Goal: Information Seeking & Learning: Understand process/instructions

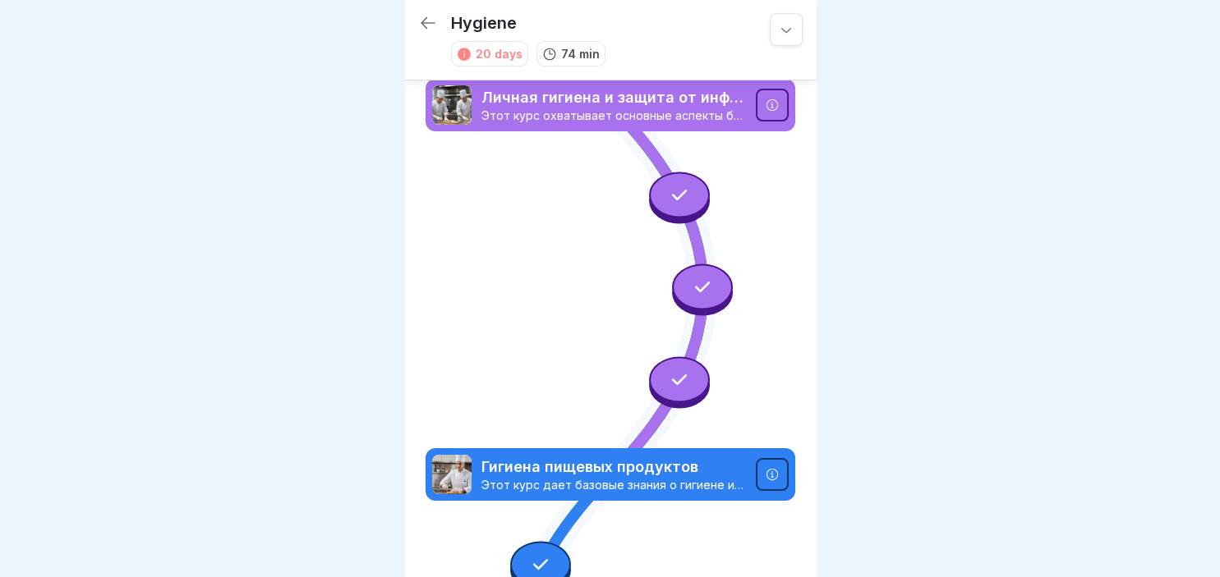
scroll to position [1613, 0]
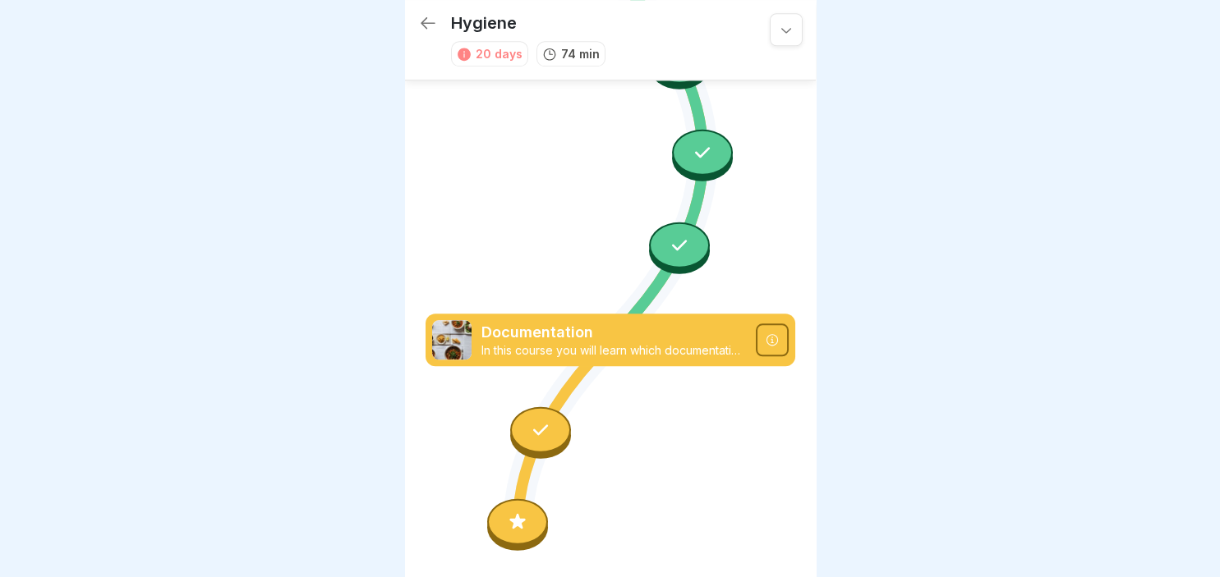
click at [510, 529] on icon at bounding box center [517, 522] width 21 height 21
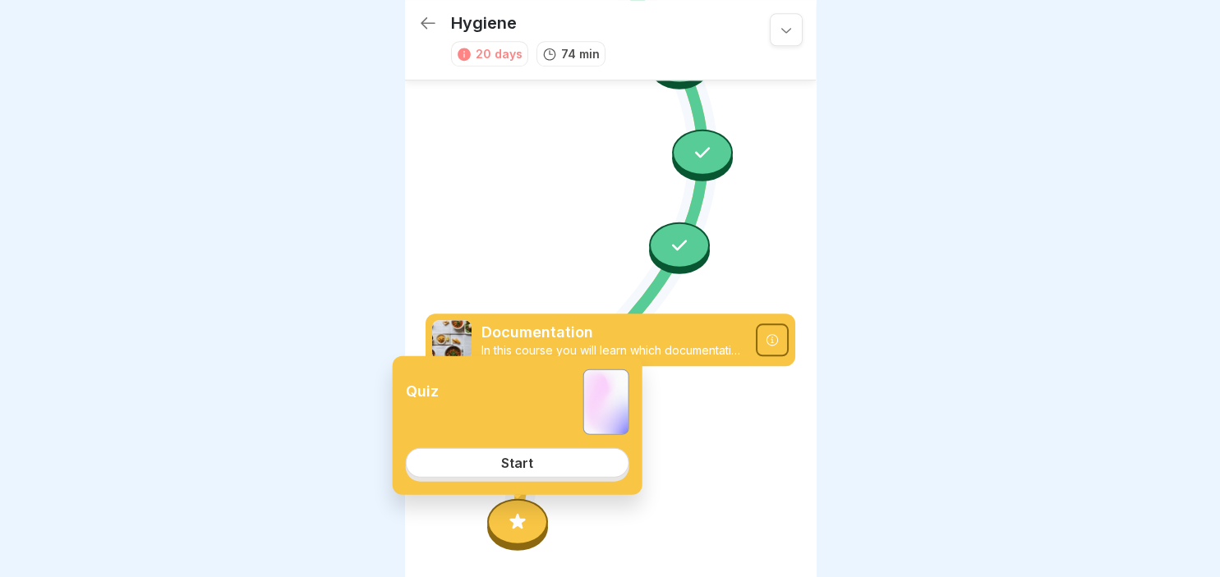
click at [527, 462] on div "Start" at bounding box center [517, 463] width 32 height 15
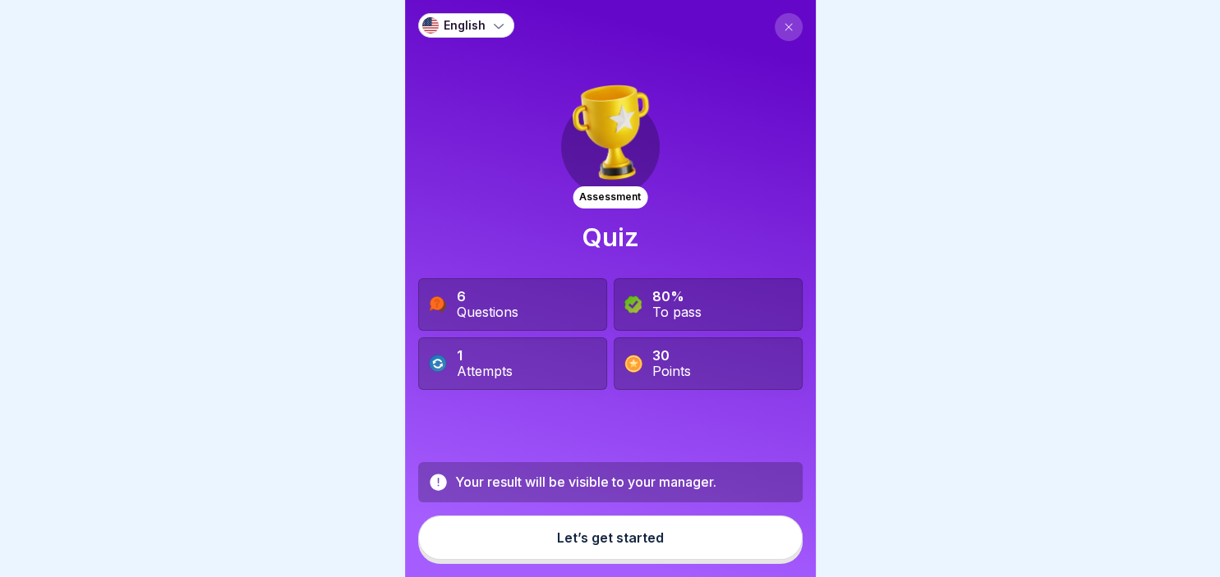
click at [501, 22] on icon at bounding box center [498, 25] width 16 height 16
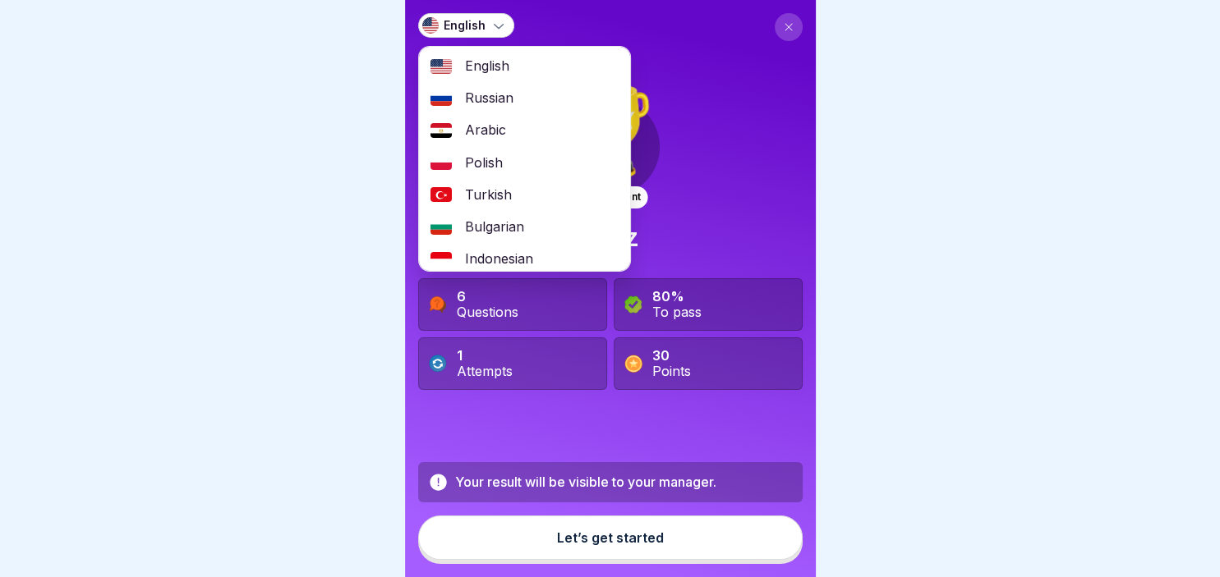
click at [466, 98] on span "Russian" at bounding box center [489, 98] width 48 height 16
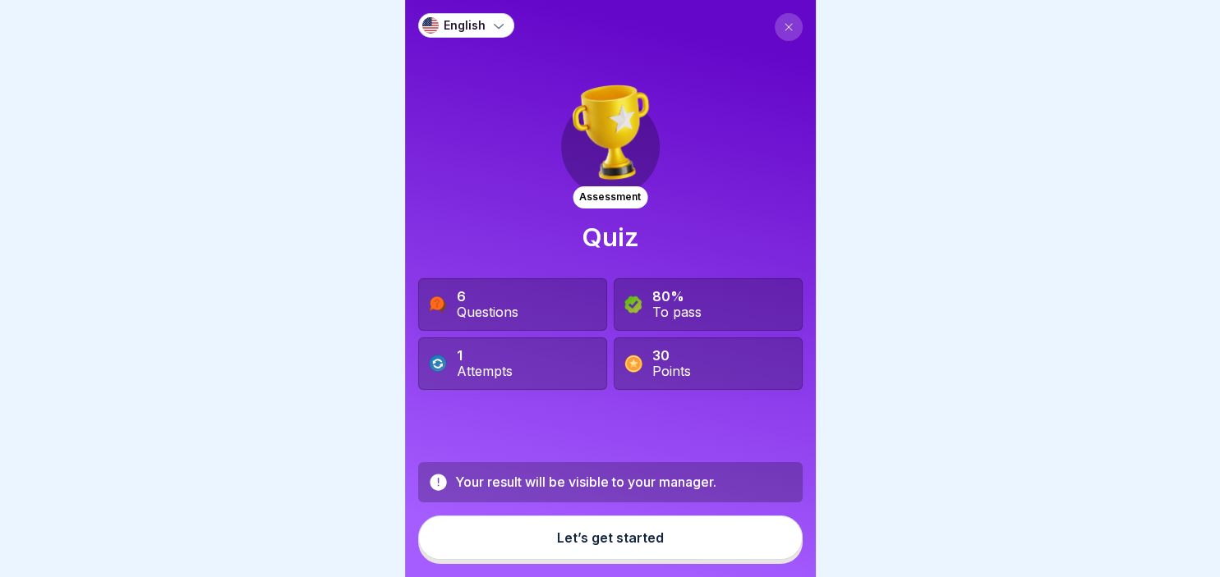
click at [579, 545] on div "Let’s get started" at bounding box center [610, 538] width 107 height 15
click at [1218, 570] on div at bounding box center [610, 288] width 1220 height 577
click at [434, 364] on icon at bounding box center [436, 361] width 9 height 5
click at [782, 28] on button at bounding box center [788, 27] width 28 height 28
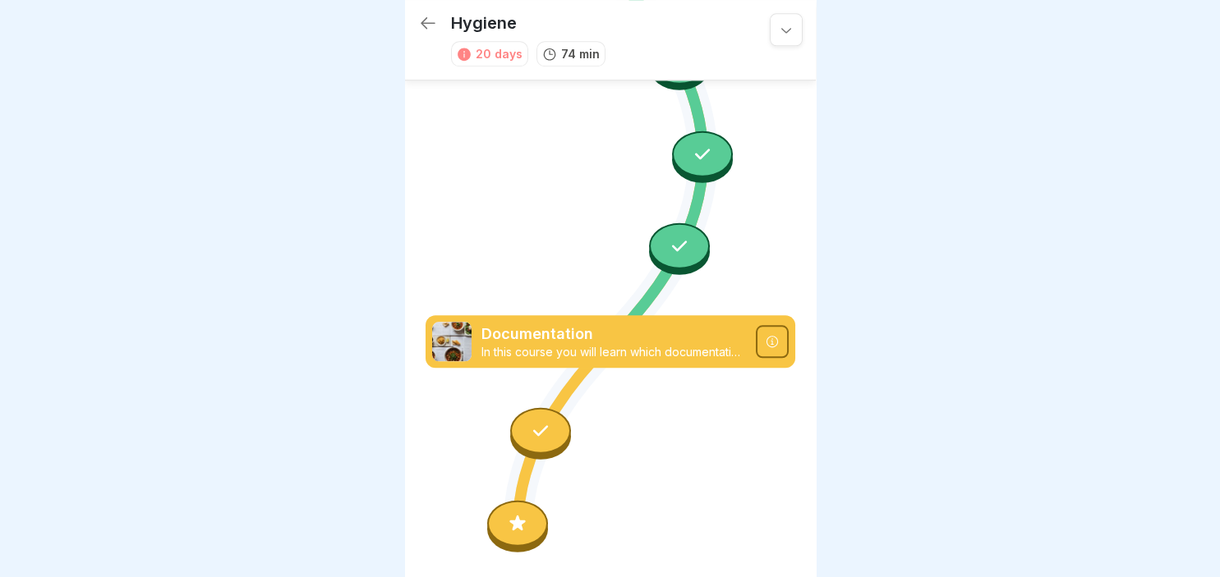
scroll to position [1613, 0]
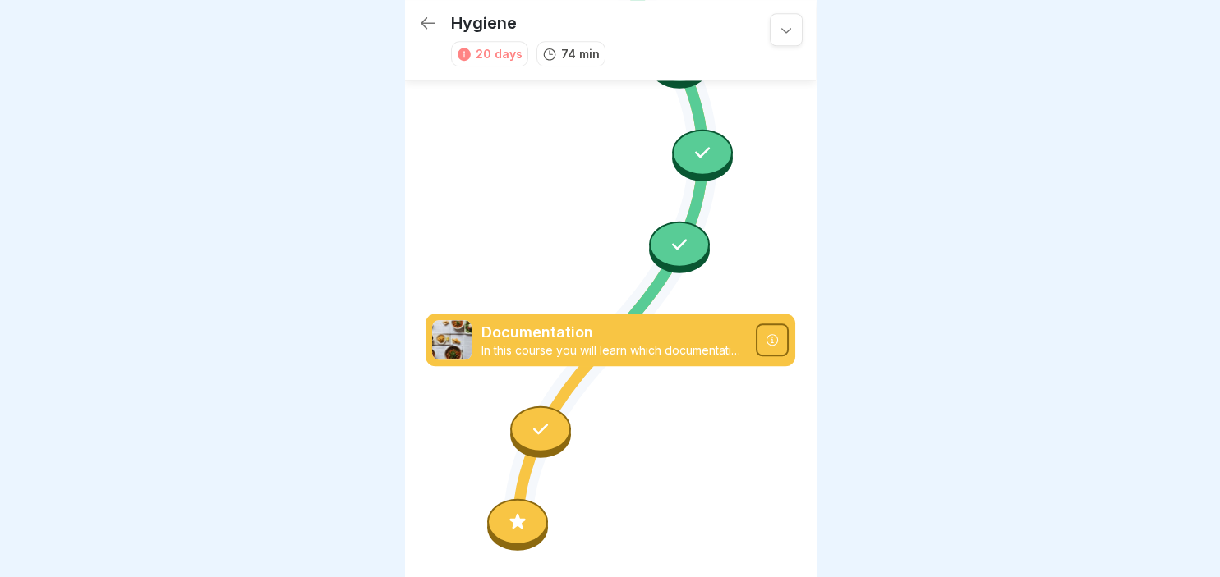
click at [513, 518] on icon at bounding box center [517, 522] width 21 height 21
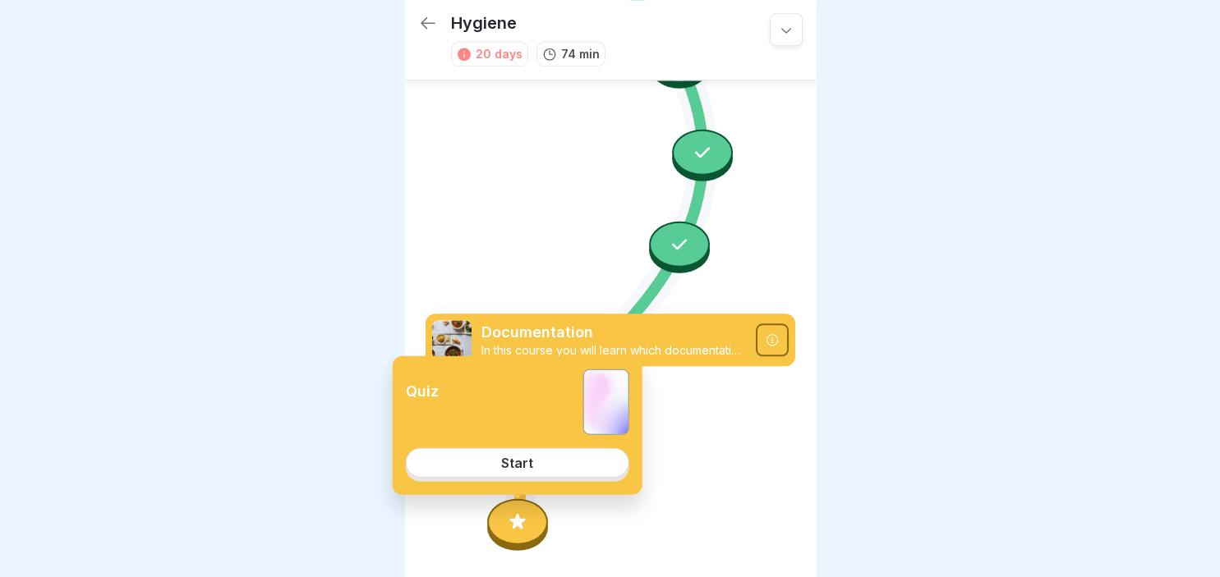
click at [512, 453] on link "Start" at bounding box center [517, 463] width 223 height 30
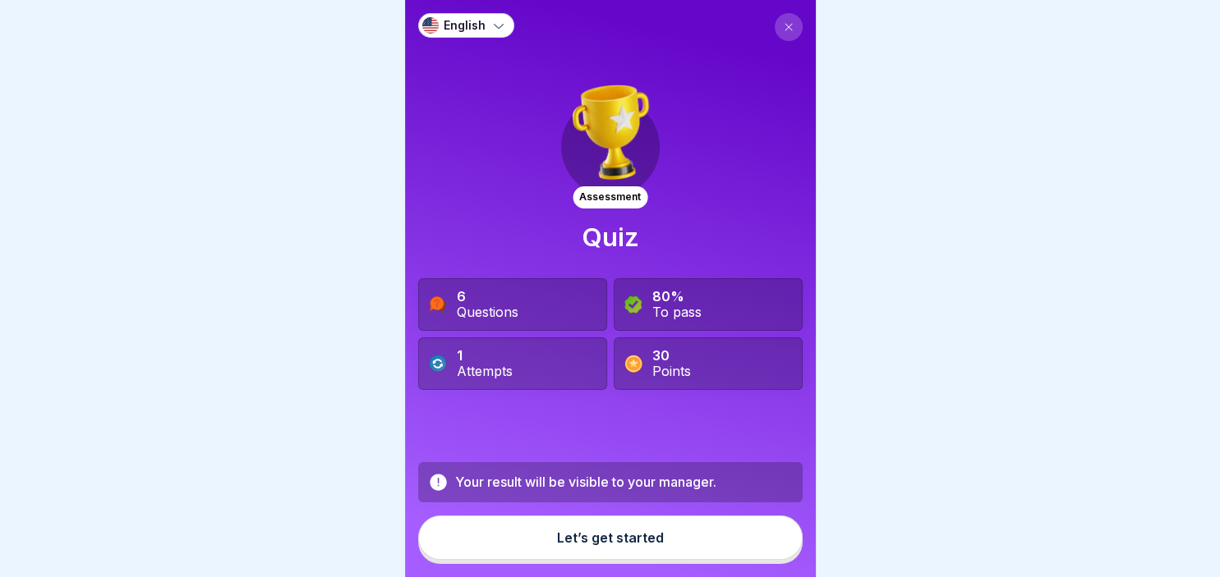
click at [497, 28] on icon at bounding box center [499, 26] width 10 height 5
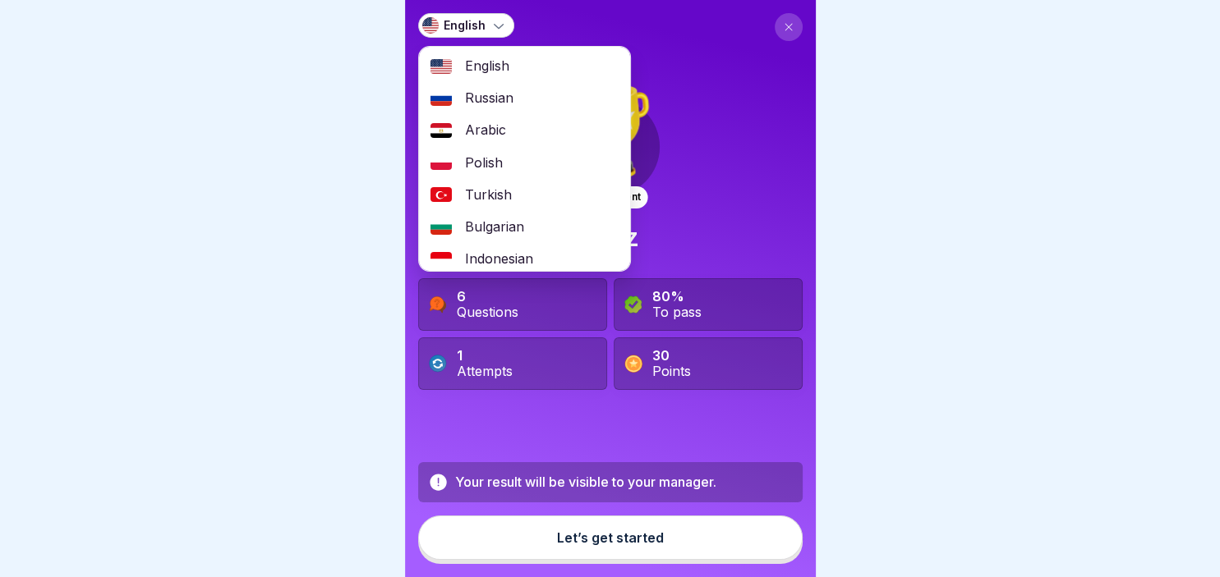
click at [481, 96] on span "Russian" at bounding box center [489, 98] width 48 height 16
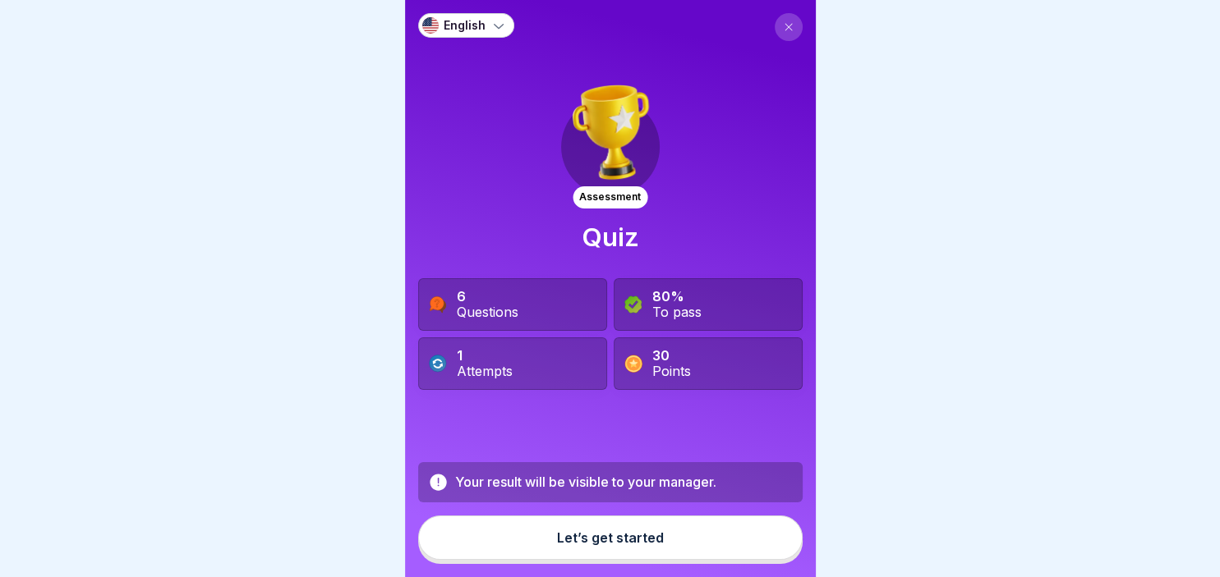
click at [494, 25] on icon at bounding box center [498, 25] width 16 height 16
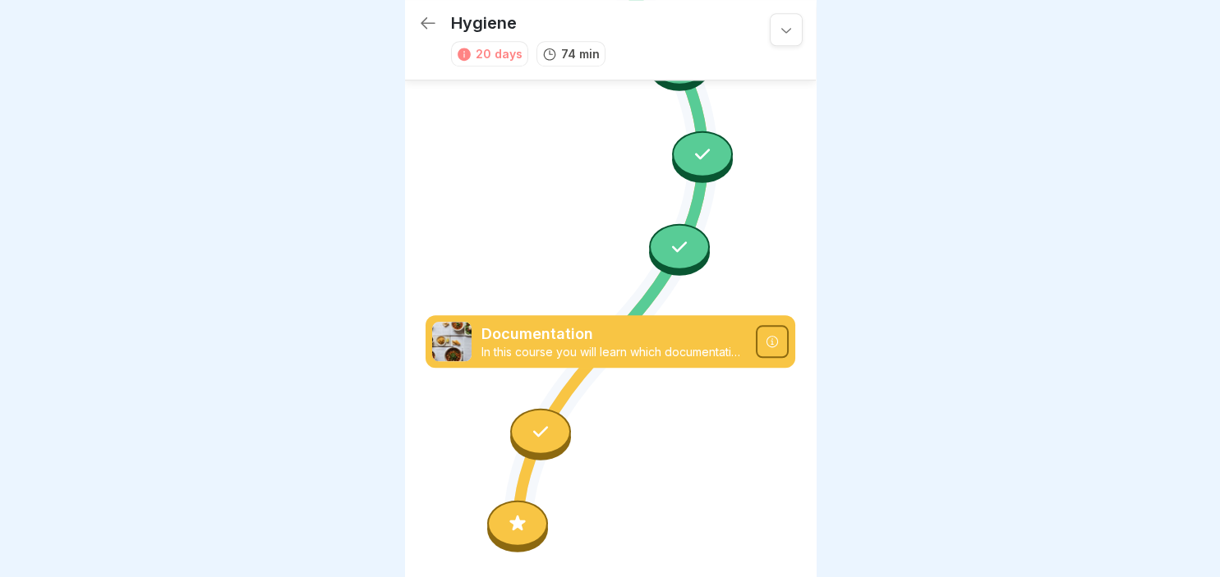
scroll to position [1613, 0]
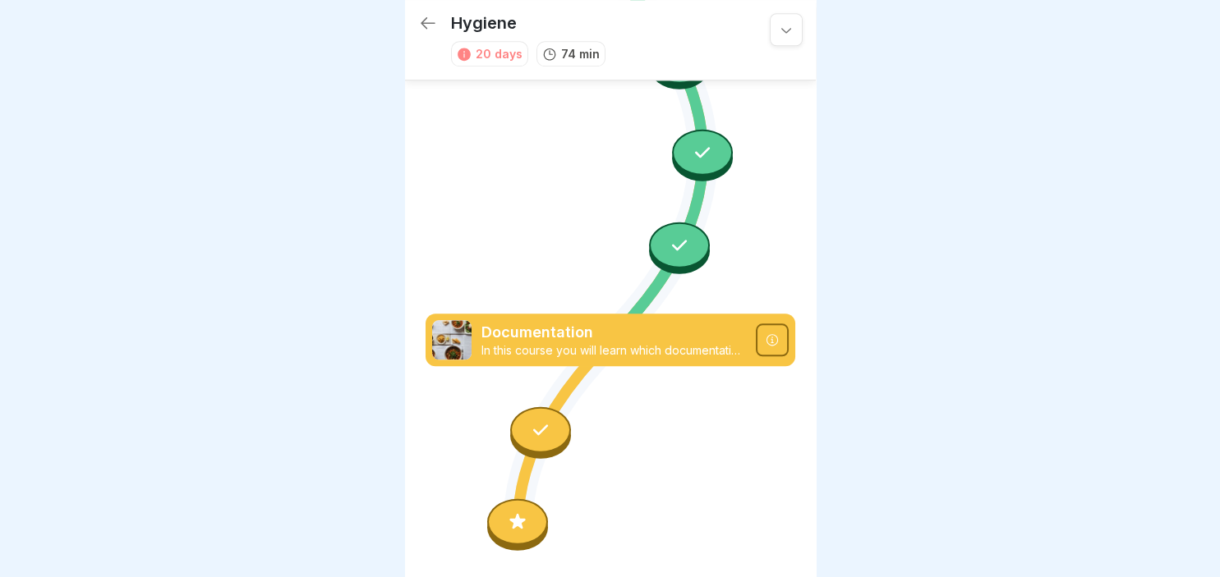
click at [519, 519] on icon at bounding box center [517, 522] width 21 height 21
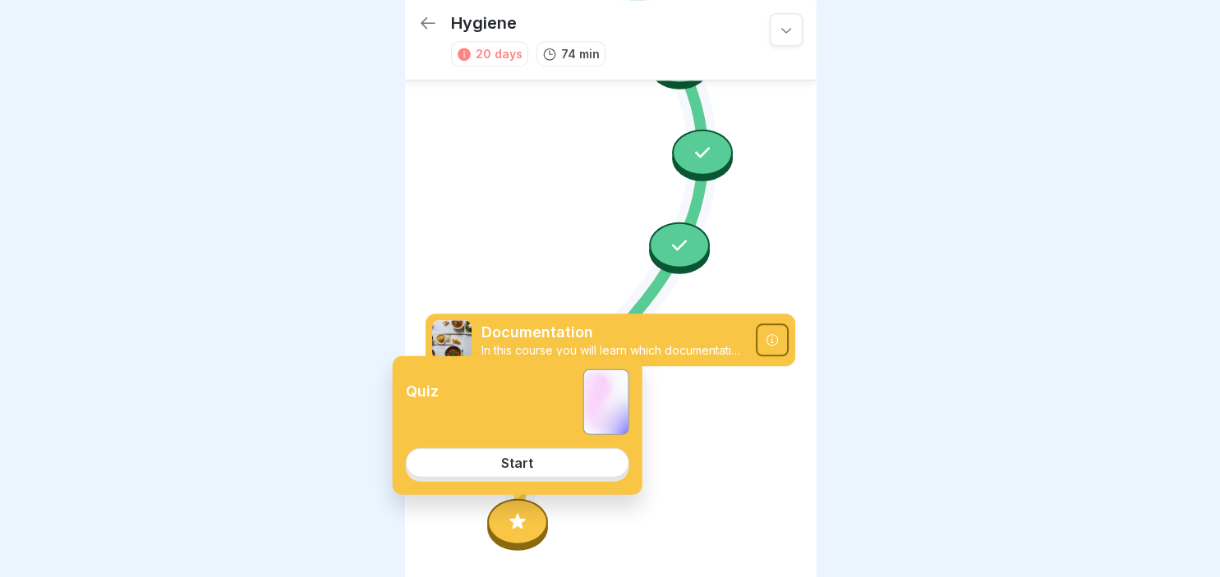
click at [524, 462] on div "Start" at bounding box center [517, 463] width 32 height 15
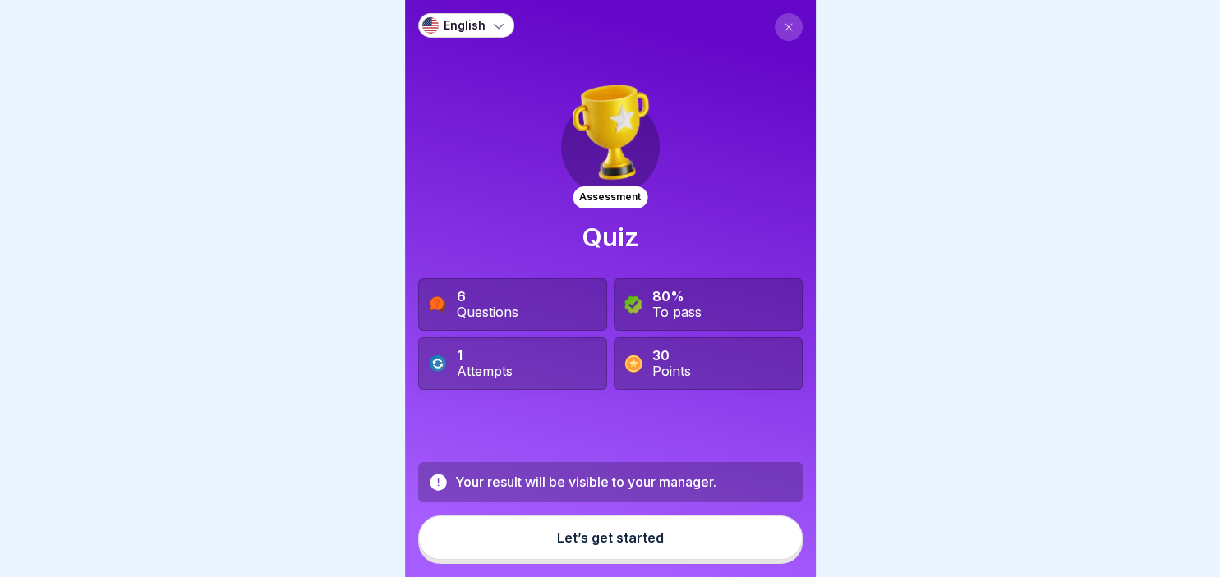
click at [501, 25] on icon at bounding box center [499, 26] width 10 height 5
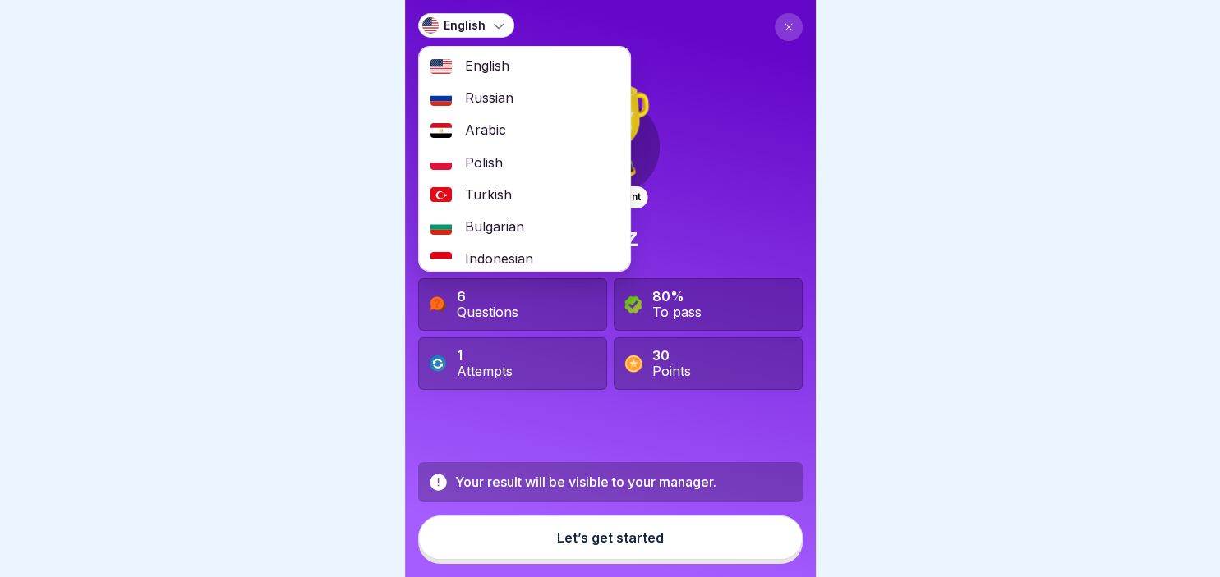
click at [494, 104] on span "Russian" at bounding box center [489, 98] width 48 height 16
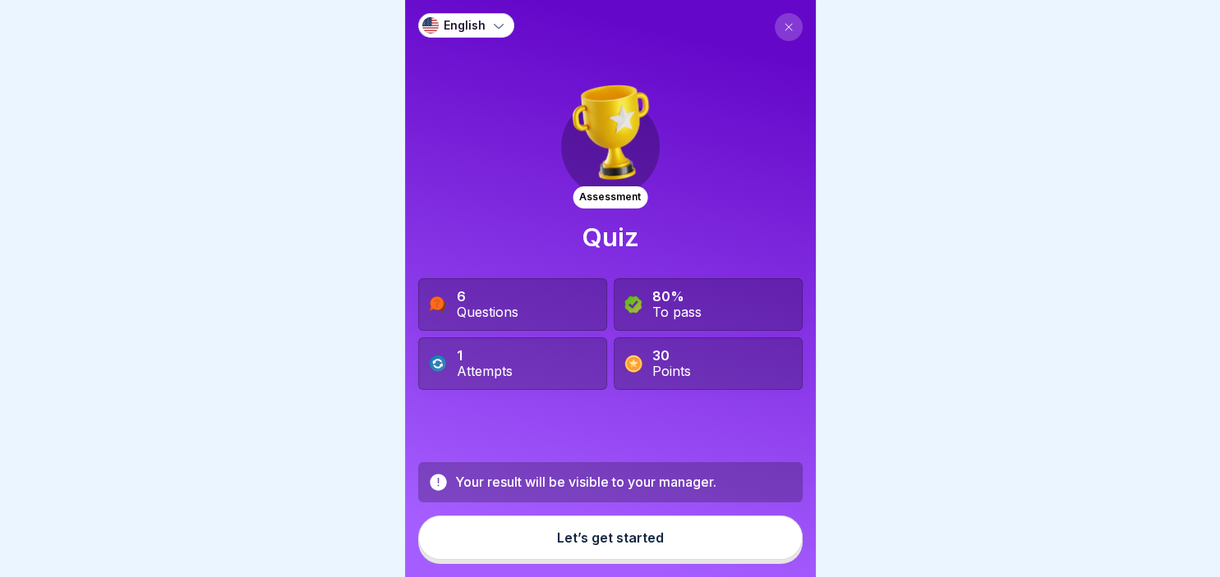
click at [446, 23] on p "English" at bounding box center [464, 26] width 42 height 14
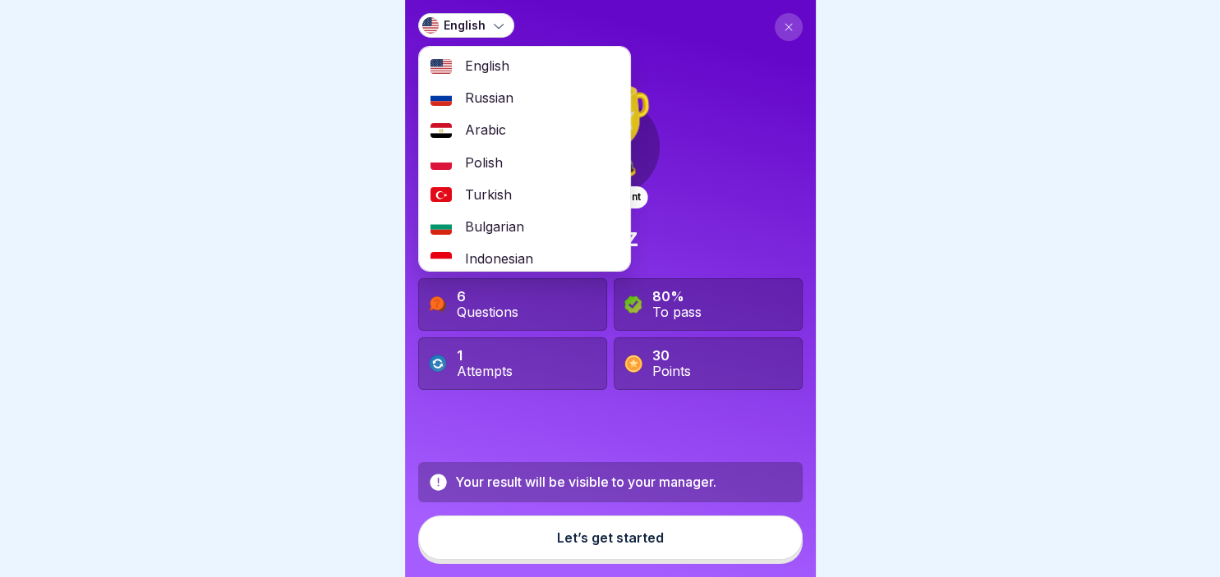
click at [458, 94] on div "Russian" at bounding box center [524, 98] width 211 height 32
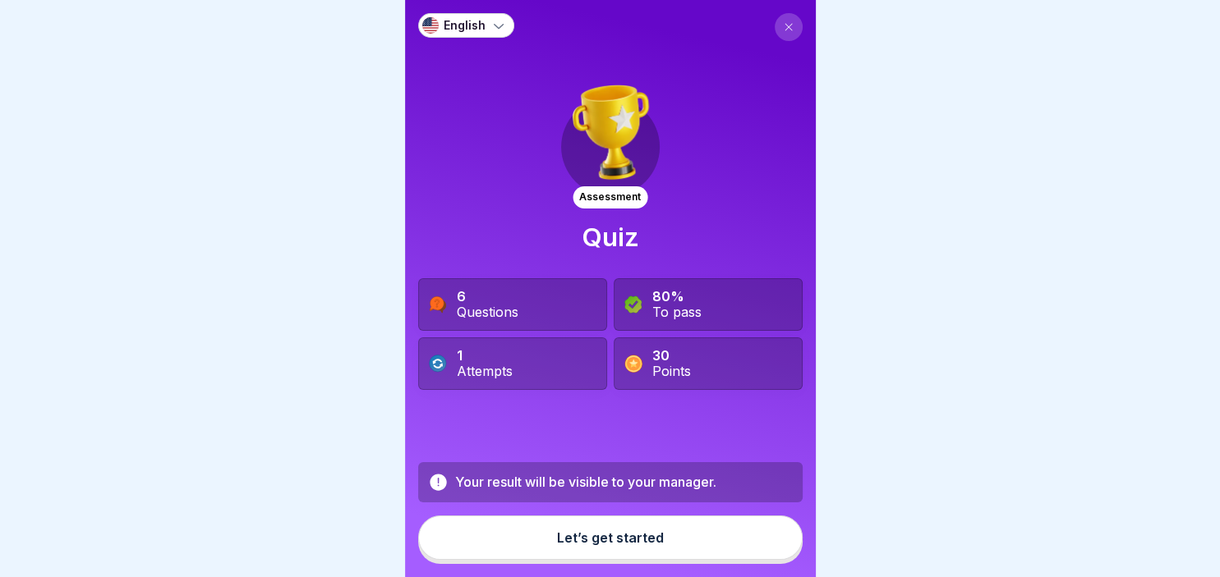
click at [603, 528] on button "Let’s get started" at bounding box center [610, 538] width 384 height 44
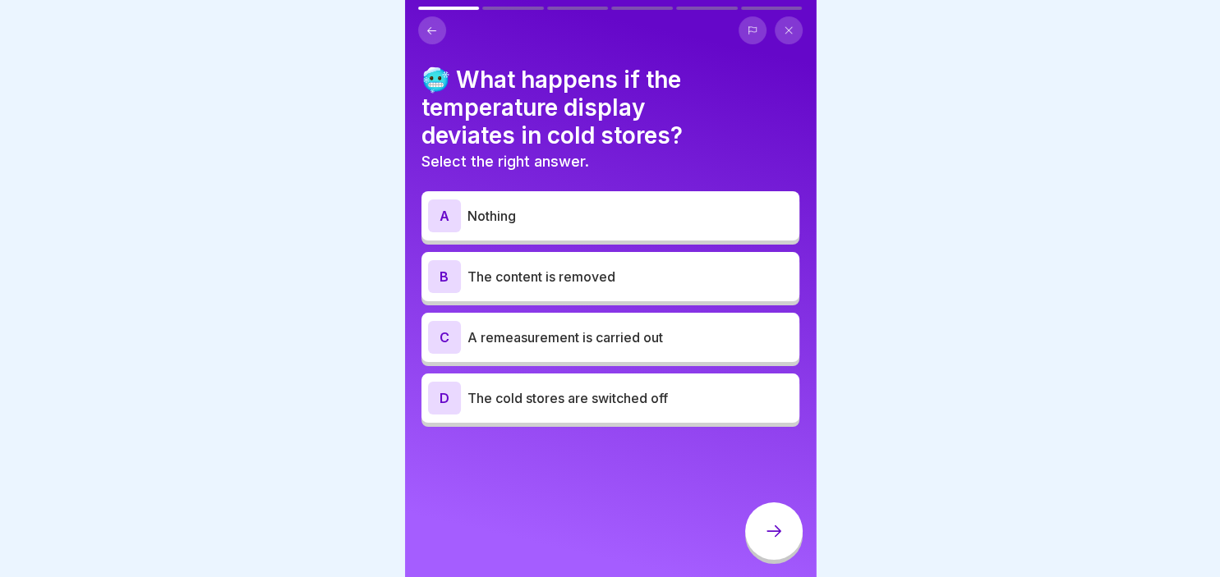
click at [448, 331] on div "C" at bounding box center [444, 337] width 33 height 33
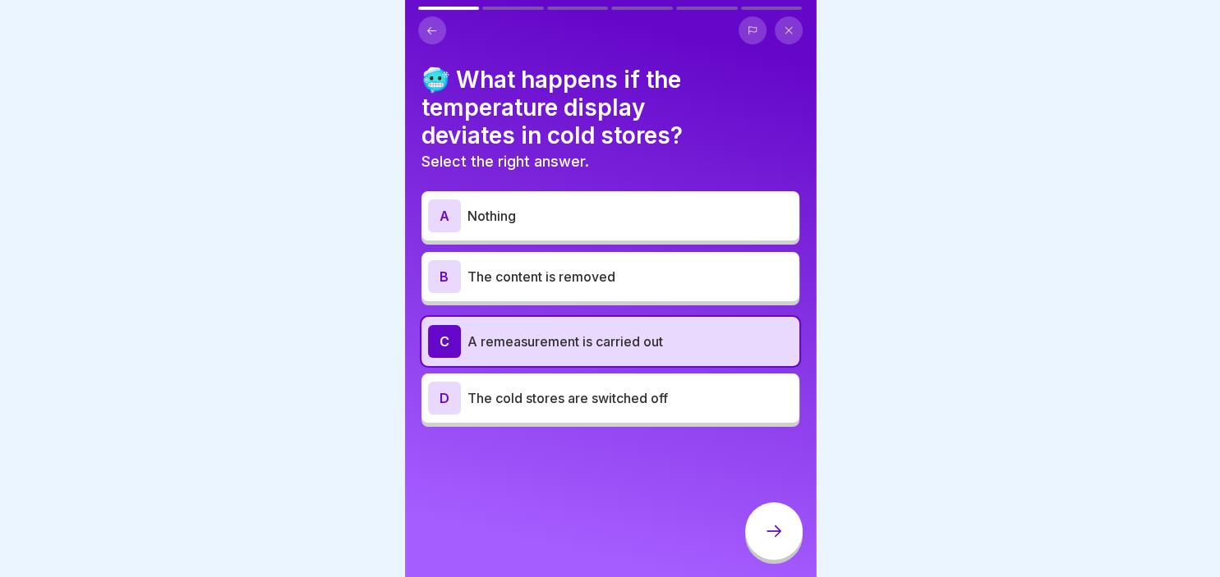
click at [764, 524] on icon at bounding box center [774, 532] width 20 height 20
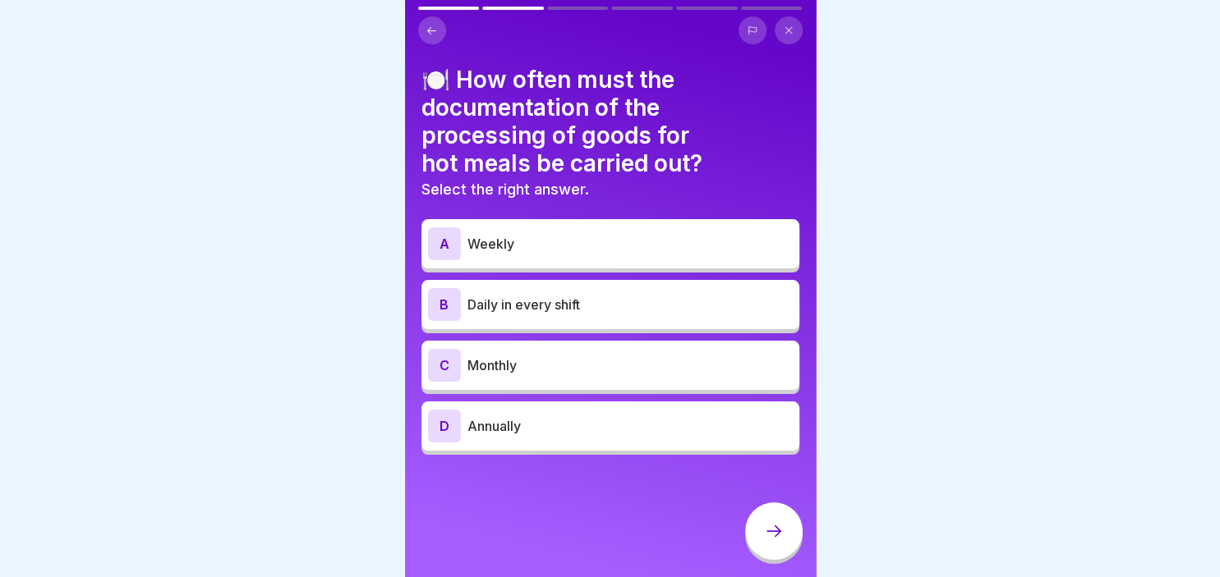
click at [468, 308] on p "Daily in every shift" at bounding box center [629, 305] width 325 height 20
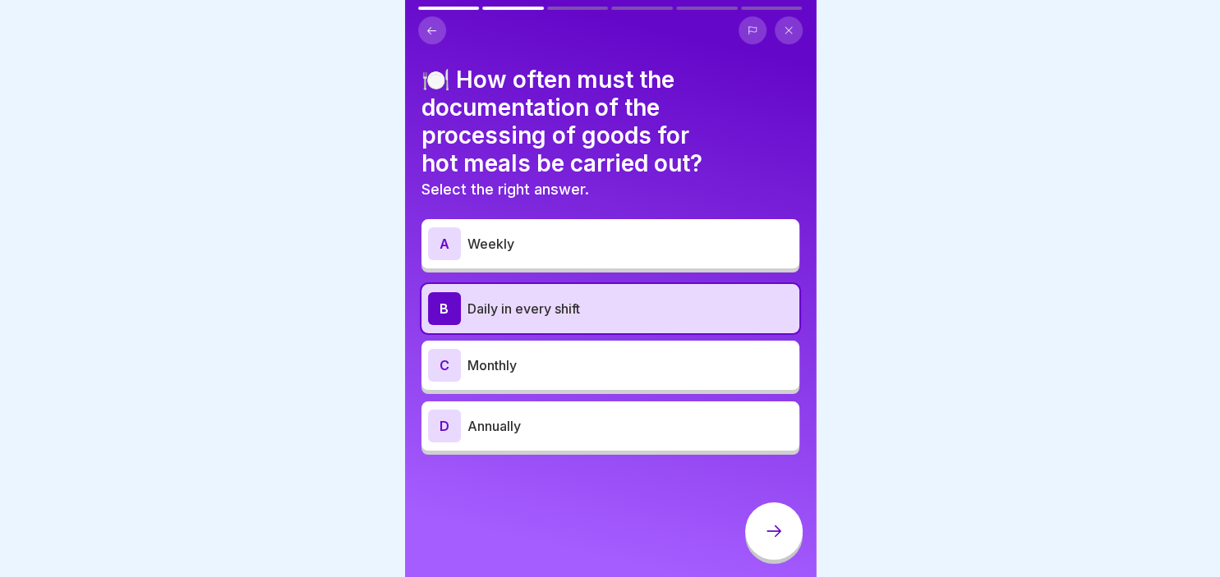
click at [779, 521] on div at bounding box center [773, 531] width 57 height 57
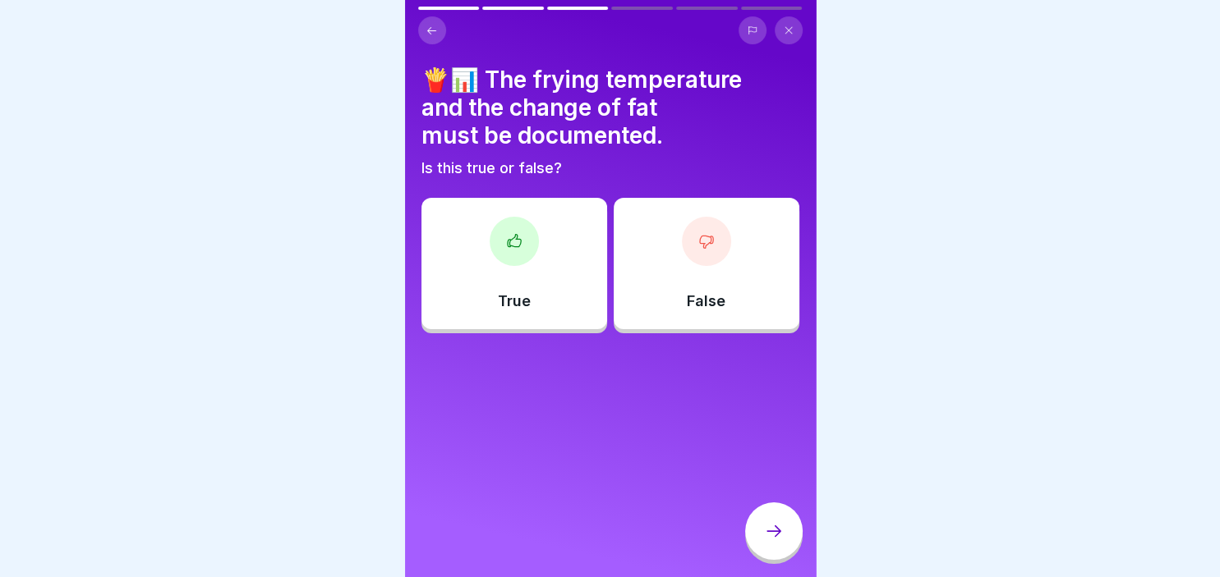
click at [488, 218] on div "True" at bounding box center [514, 263] width 186 height 131
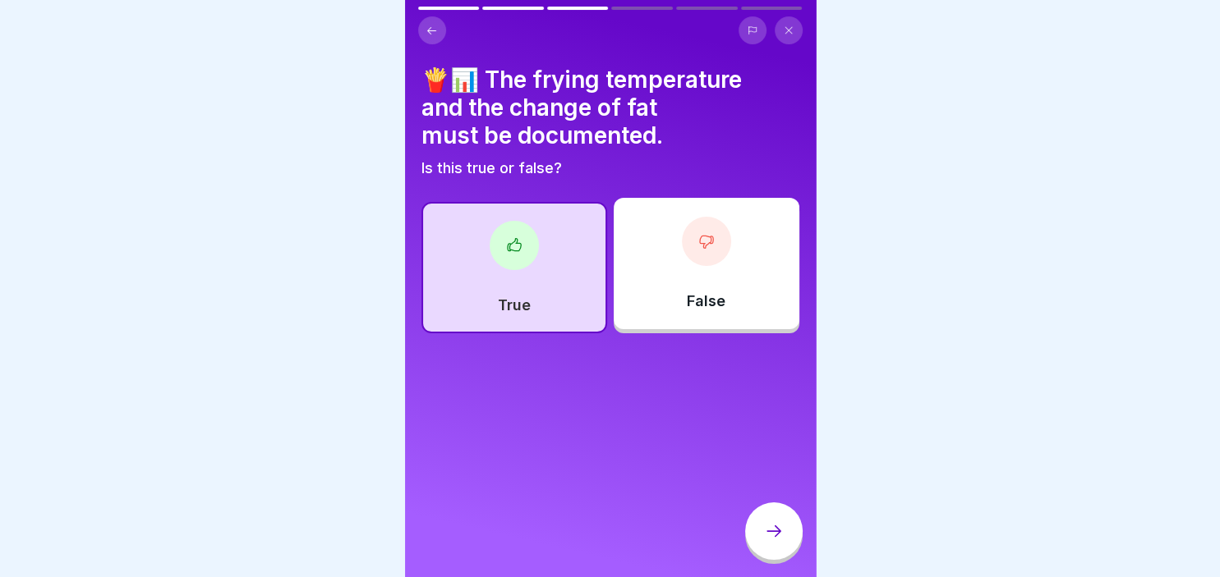
click at [517, 263] on div at bounding box center [513, 245] width 49 height 49
click at [754, 520] on div at bounding box center [773, 531] width 57 height 57
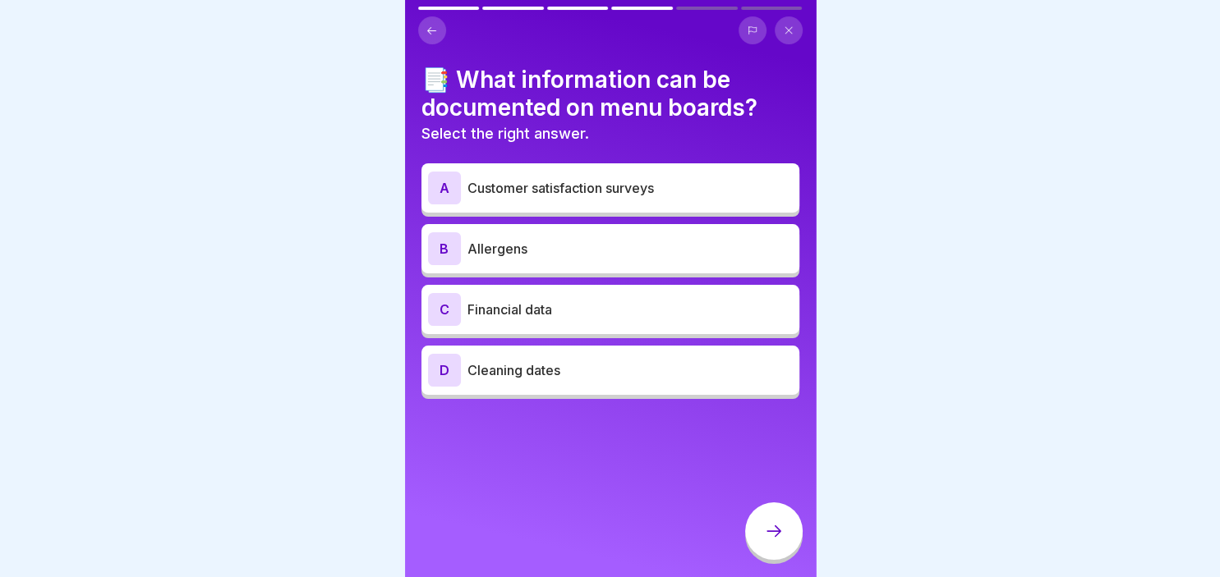
click at [484, 246] on p "Allergens" at bounding box center [629, 249] width 325 height 20
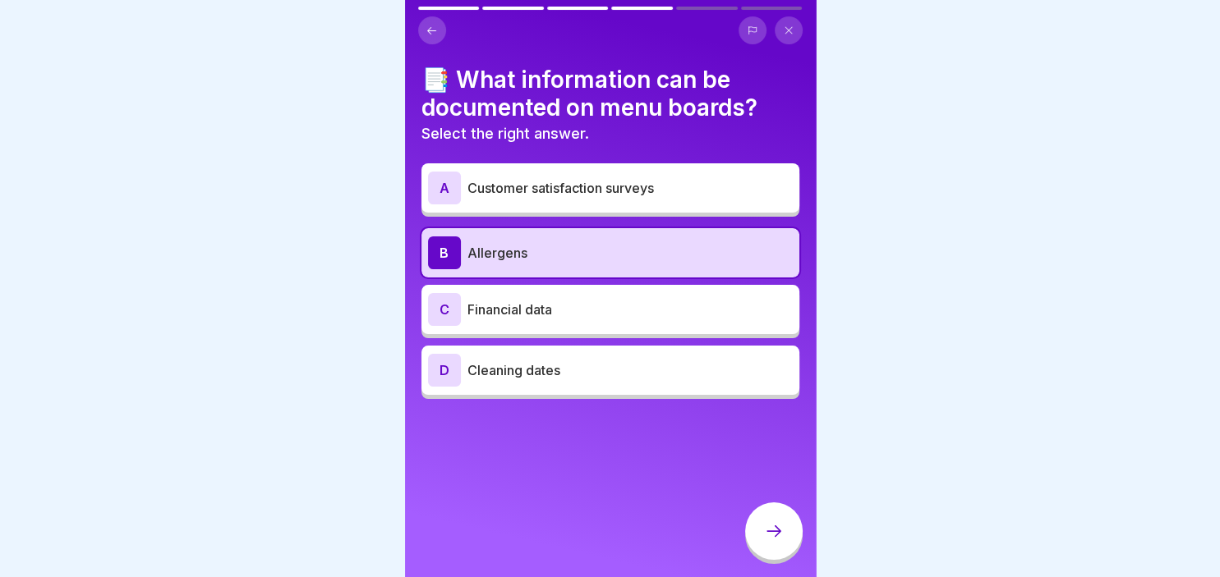
click at [764, 538] on icon at bounding box center [774, 532] width 20 height 20
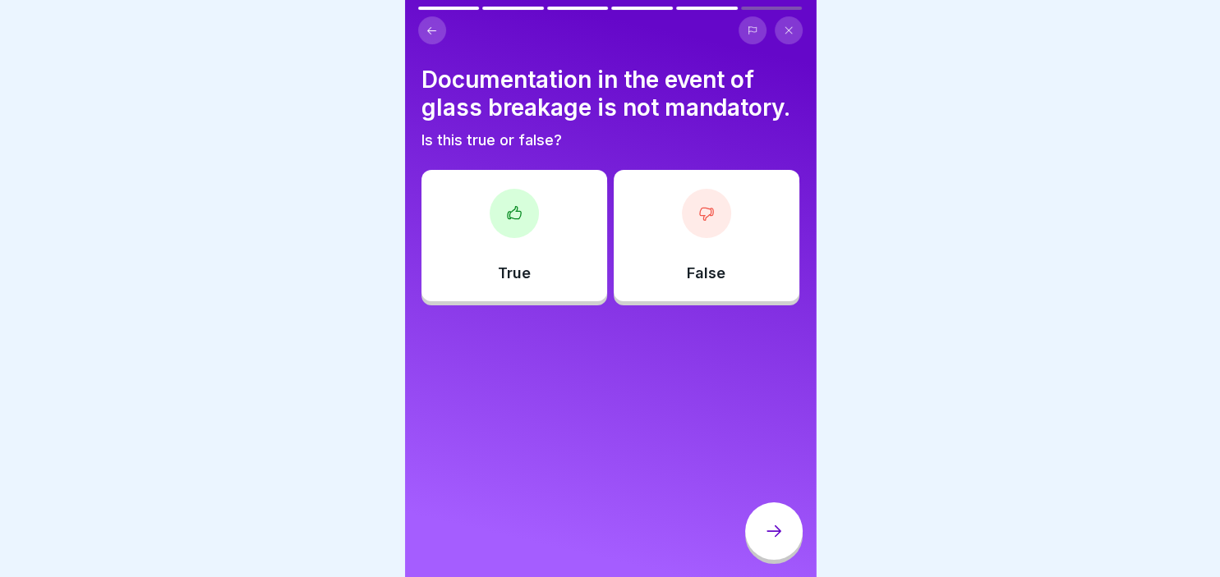
click at [507, 216] on icon at bounding box center [514, 213] width 16 height 16
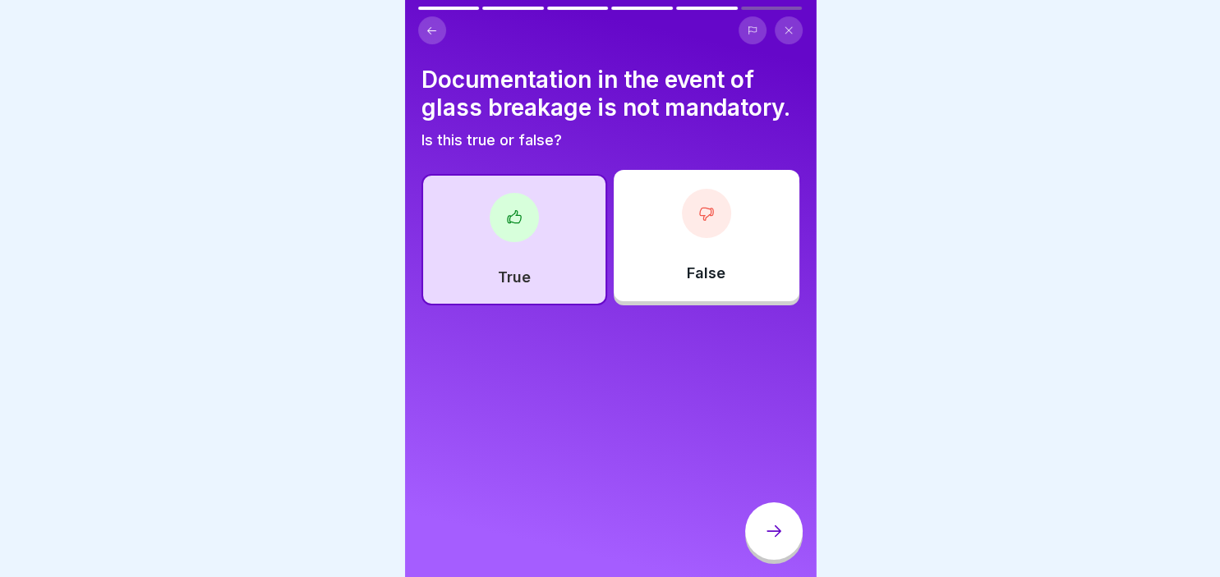
click at [750, 540] on div at bounding box center [773, 531] width 57 height 57
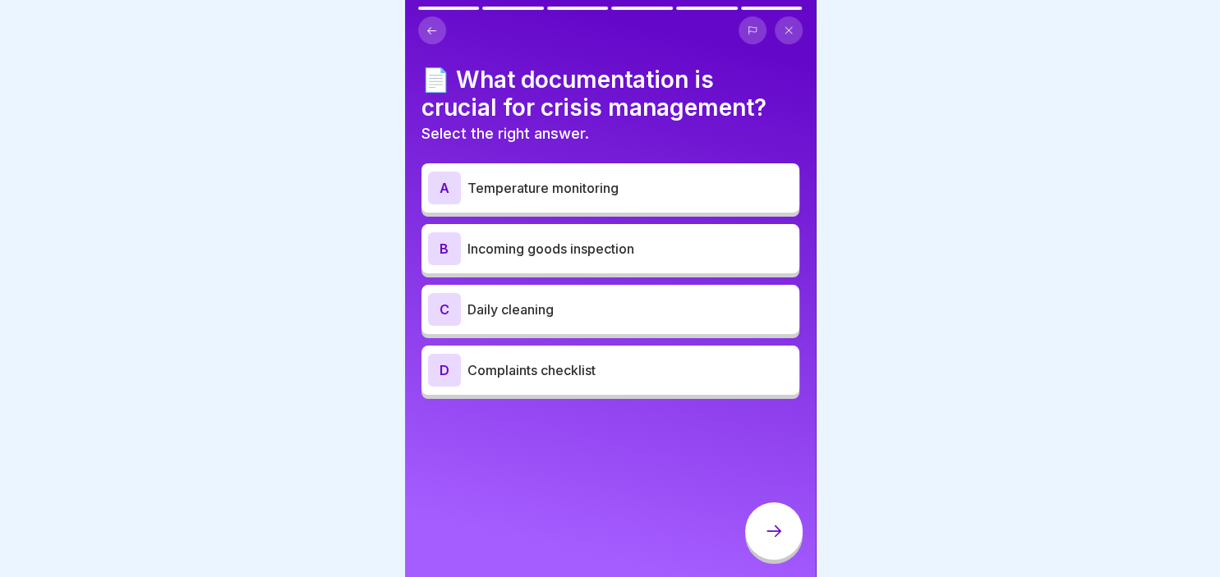
click at [531, 244] on p "Incoming goods inspection" at bounding box center [629, 249] width 325 height 20
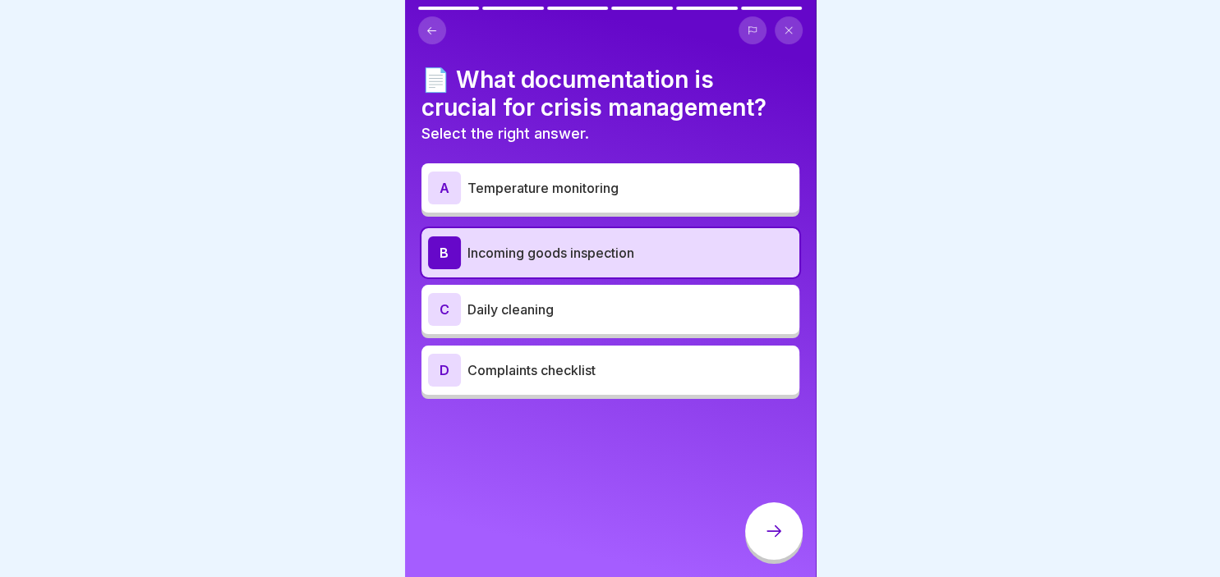
click at [774, 539] on icon at bounding box center [774, 532] width 20 height 20
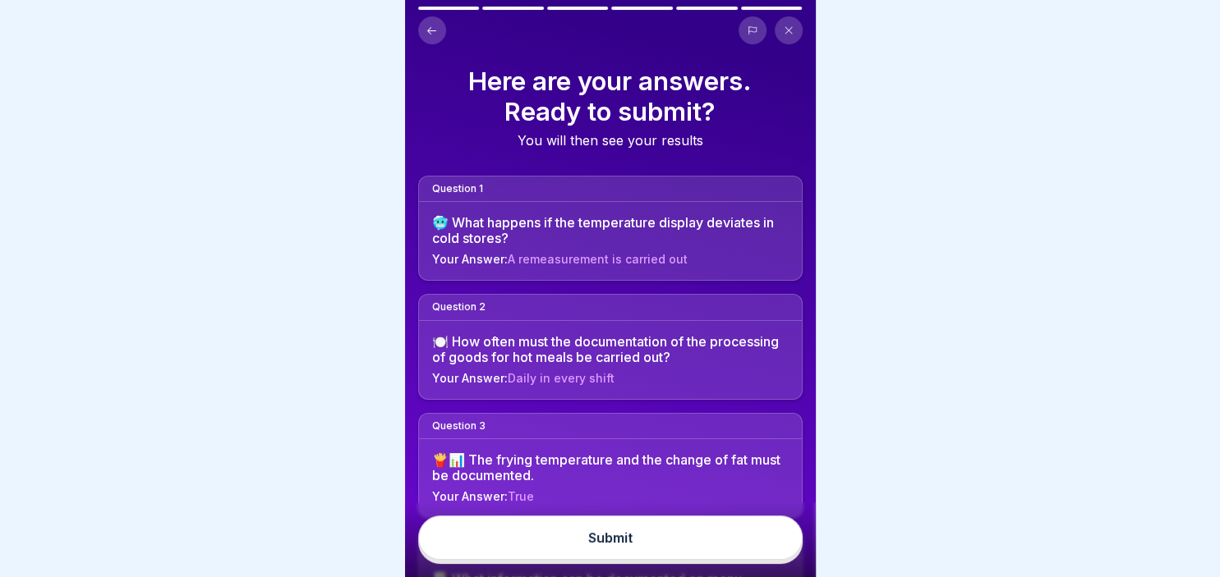
click at [604, 544] on div "Submit" at bounding box center [610, 538] width 44 height 15
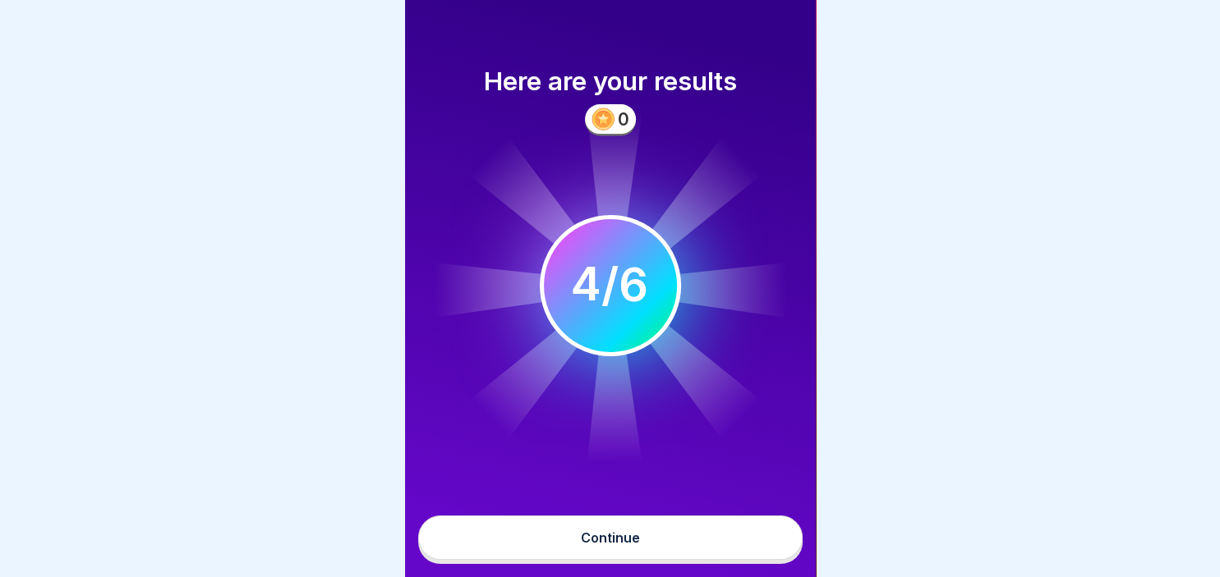
click at [604, 544] on div "Continue" at bounding box center [610, 538] width 59 height 15
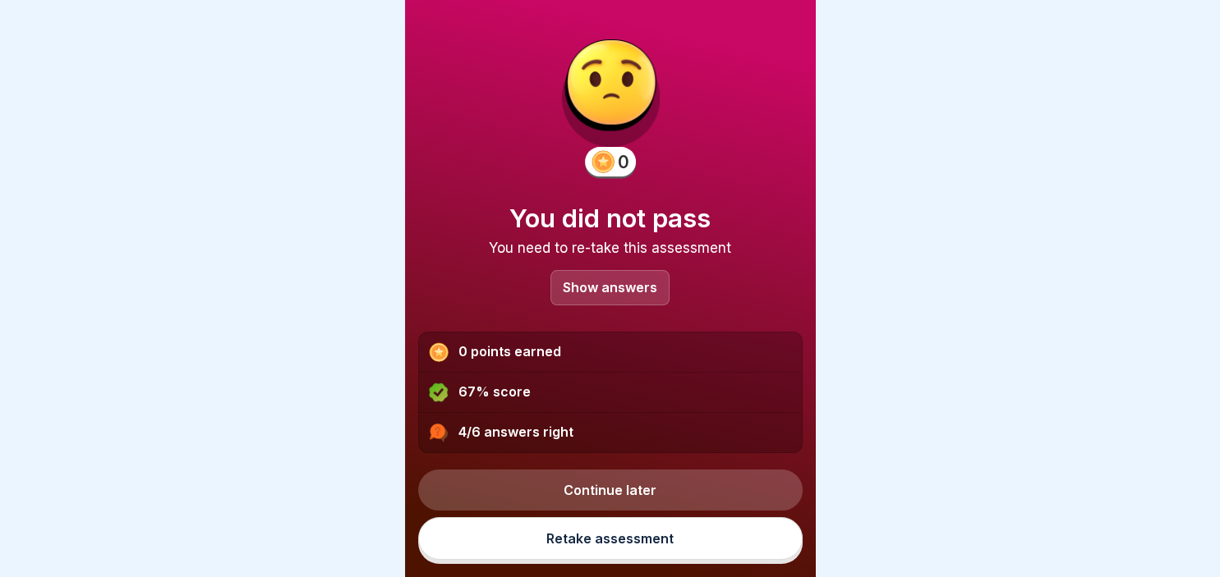
click at [599, 483] on link "Continue later" at bounding box center [610, 490] width 384 height 41
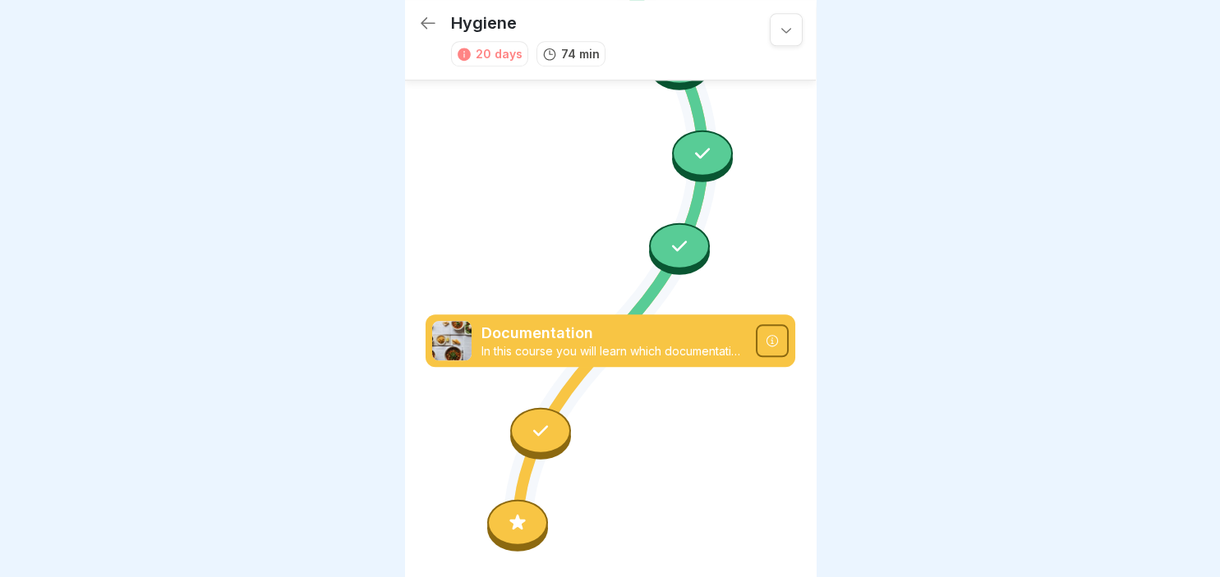
scroll to position [1613, 0]
